Goal: Entertainment & Leisure: Consume media (video, audio)

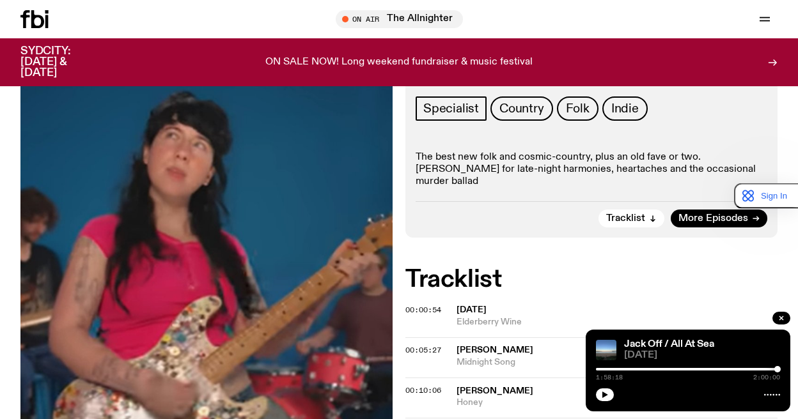
scroll to position [166, 0]
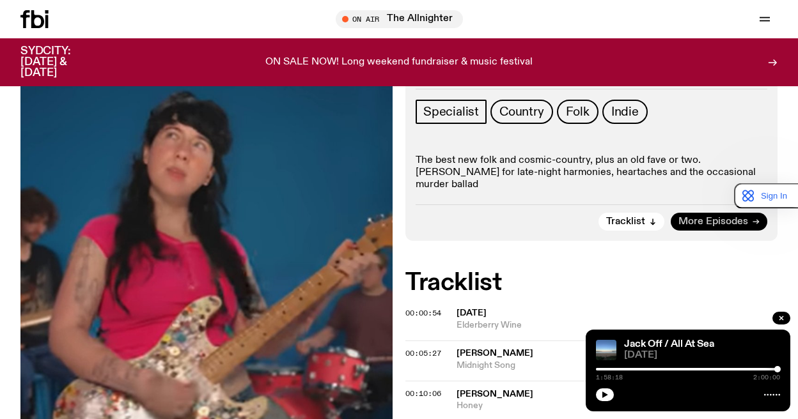
click at [733, 217] on span "More Episodes" at bounding box center [713, 222] width 70 height 10
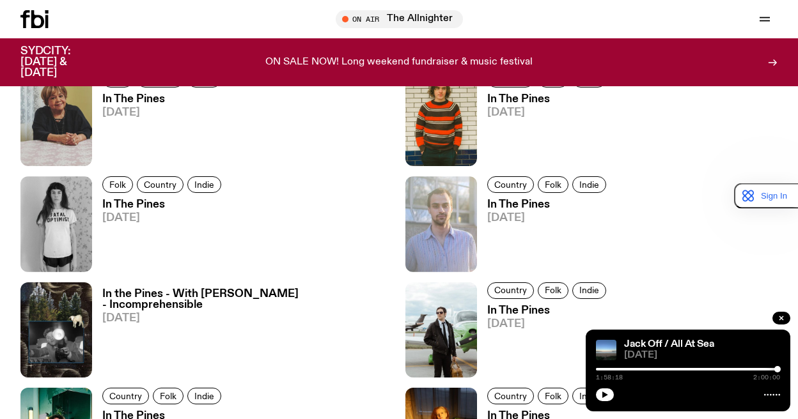
scroll to position [927, 0]
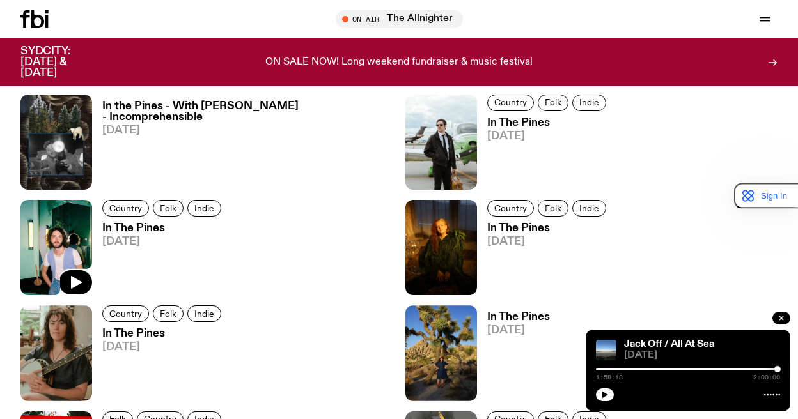
click at [43, 210] on img at bounding box center [56, 247] width 72 height 95
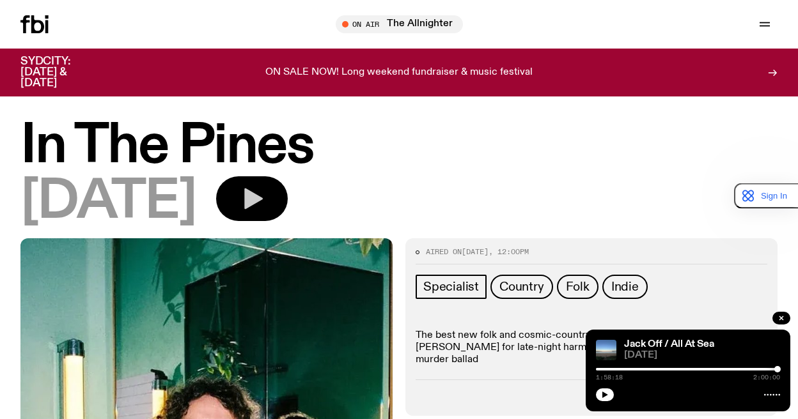
click at [265, 196] on icon "button" at bounding box center [252, 199] width 26 height 26
